Goal: Information Seeking & Learning: Understand process/instructions

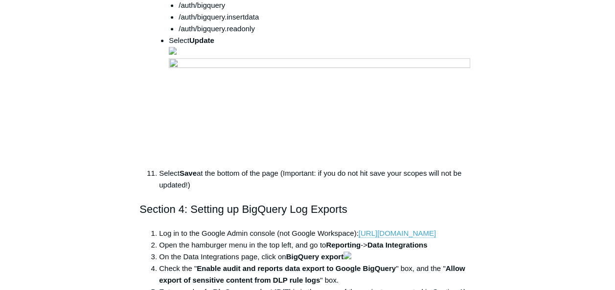
scroll to position [4123, 0]
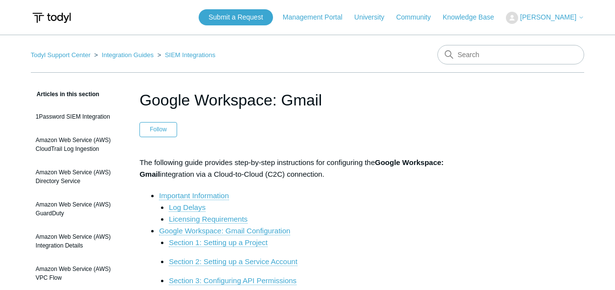
scroll to position [4123, 0]
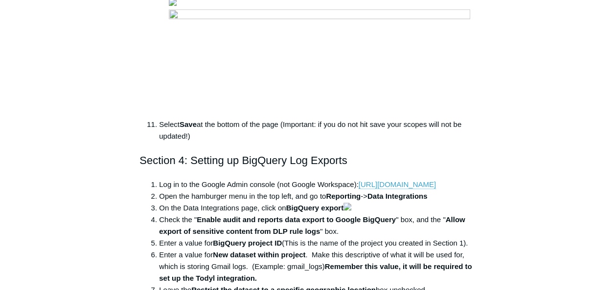
drag, startPoint x: 328, startPoint y: 155, endPoint x: 177, endPoint y: 127, distance: 153.5
copy ul "[URL][DOMAIN_NAME][DOMAIN_NAME] [URL][DOMAIN_NAME][DOMAIN_NAME] [URL][DOMAIN_NA…"
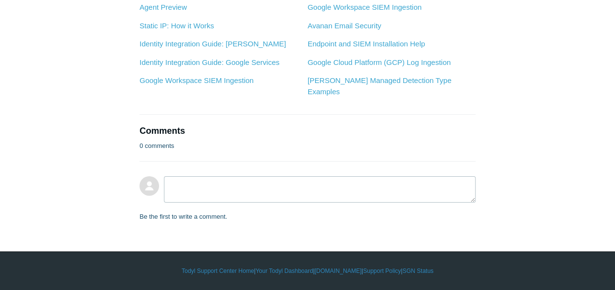
scroll to position [5633, 0]
drag, startPoint x: 178, startPoint y: 126, endPoint x: 294, endPoint y: 129, distance: 115.9
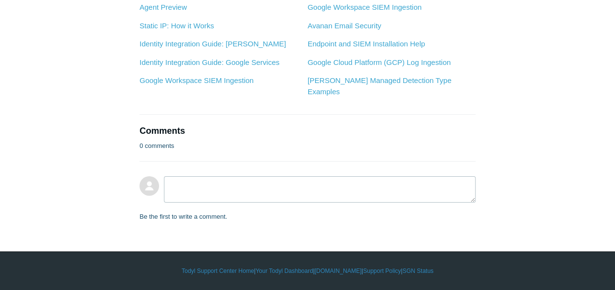
copy li "/auth/admin.reports.audit.readonly"
drag, startPoint x: 179, startPoint y: 148, endPoint x: 228, endPoint y: 149, distance: 48.9
copy li "/auth/bigquery"
drag, startPoint x: 178, startPoint y: 162, endPoint x: 262, endPoint y: 163, distance: 84.1
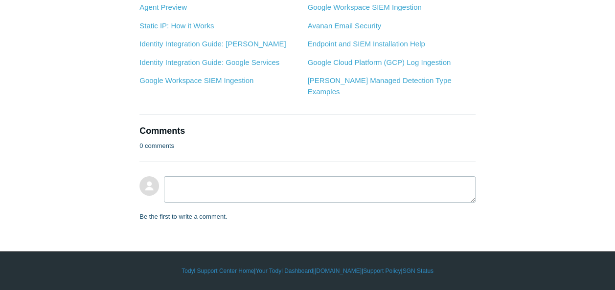
copy li "/auth/bigquery.insertdata"
drag, startPoint x: 178, startPoint y: 172, endPoint x: 265, endPoint y: 171, distance: 86.1
copy li "/auth/bigquery.readonly"
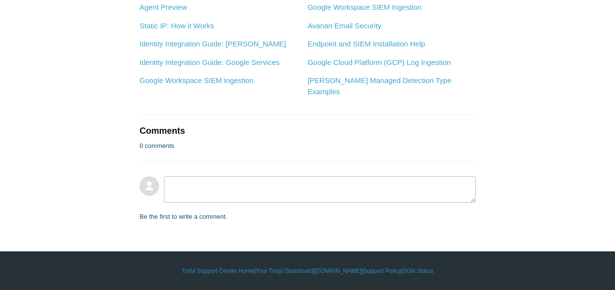
scroll to position [5976, 0]
drag, startPoint x: 399, startPoint y: 92, endPoint x: 381, endPoint y: 96, distance: 18.0
drag, startPoint x: 329, startPoint y: 108, endPoint x: 412, endPoint y: 110, distance: 83.1
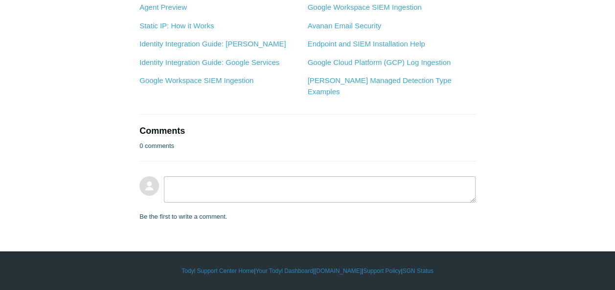
drag, startPoint x: 289, startPoint y: 118, endPoint x: 344, endPoint y: 115, distance: 54.8
copy strong "BigQuery export"
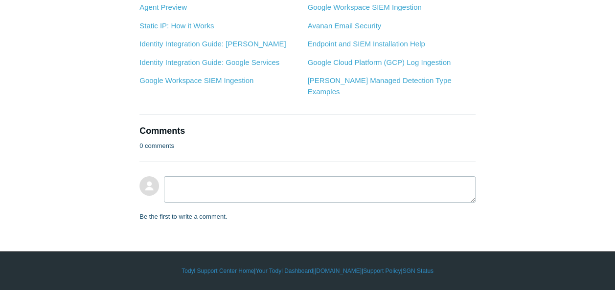
scroll to position [5972, 0]
drag, startPoint x: 288, startPoint y: 123, endPoint x: 345, endPoint y: 127, distance: 56.8
drag, startPoint x: 345, startPoint y: 127, endPoint x: 314, endPoint y: 119, distance: 31.7
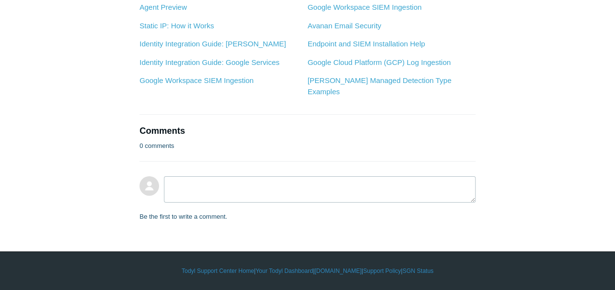
scroll to position [6021, 0]
drag, startPoint x: 289, startPoint y: 74, endPoint x: 321, endPoint y: 73, distance: 31.3
copy strong "BigQuery"
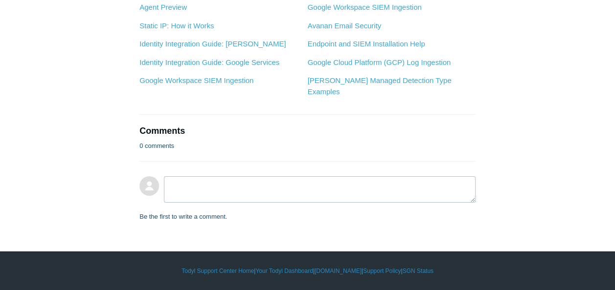
scroll to position [6031, 0]
